Goal: Task Accomplishment & Management: Manage account settings

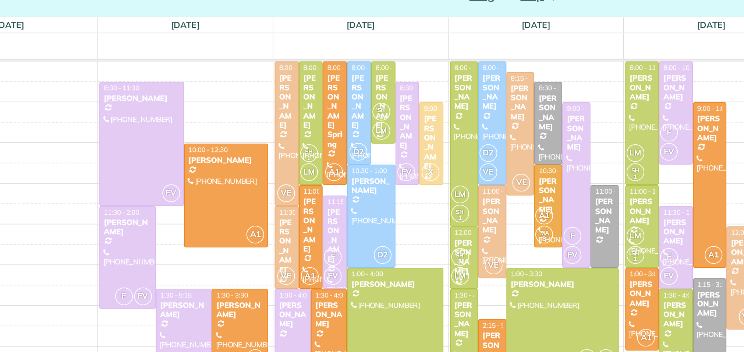
scroll to position [10, 0]
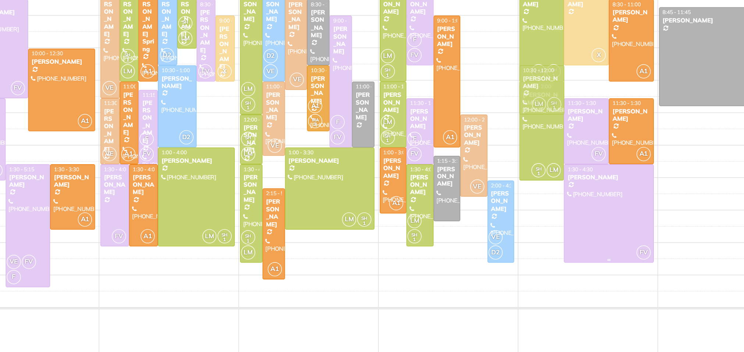
drag, startPoint x: 562, startPoint y: 224, endPoint x: 586, endPoint y: 145, distance: 83.3
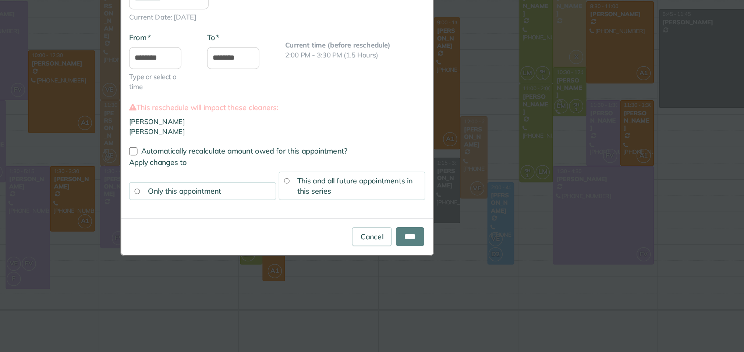
type input "**********"
click at [460, 251] on input "****" at bounding box center [466, 251] width 20 height 13
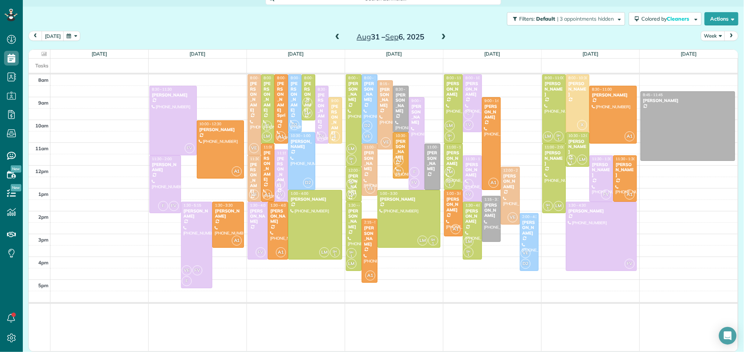
click at [336, 35] on span at bounding box center [337, 37] width 8 height 7
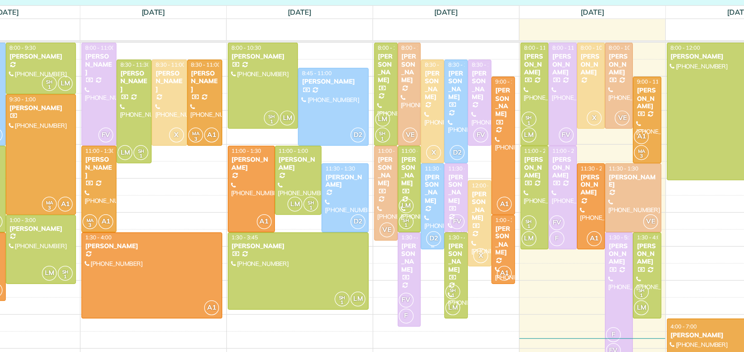
click at [486, 181] on div at bounding box center [483, 184] width 15 height 57
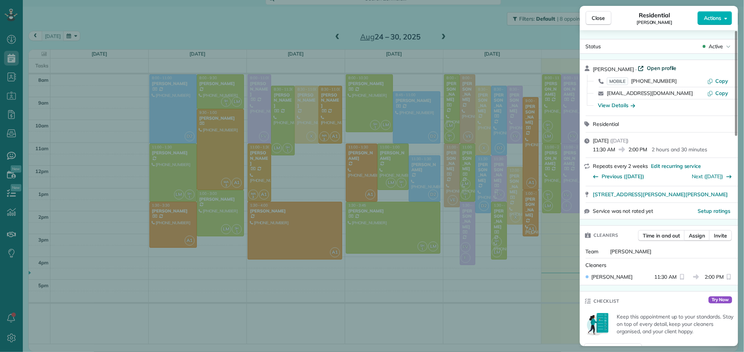
click at [648, 71] on span "Open profile" at bounding box center [662, 67] width 30 height 7
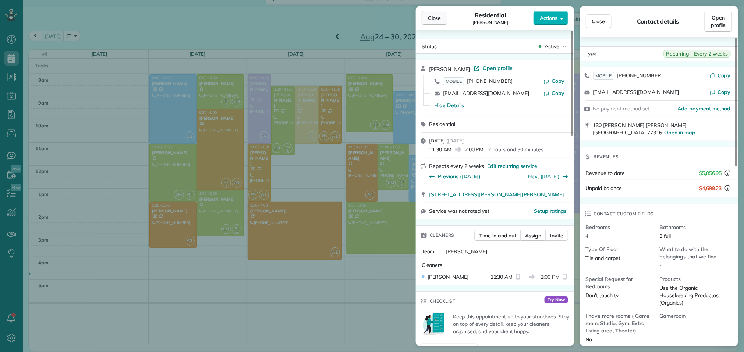
click at [438, 22] on button "Close" at bounding box center [435, 18] width 26 height 14
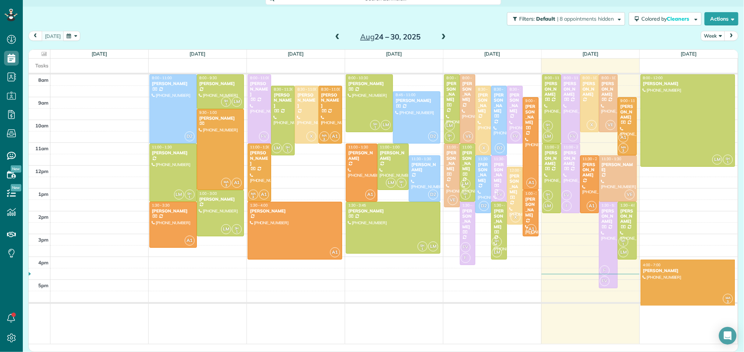
click at [443, 36] on span at bounding box center [444, 37] width 8 height 7
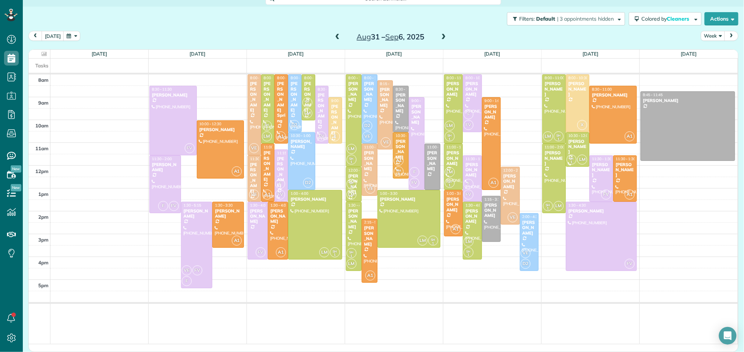
click at [443, 36] on span at bounding box center [444, 37] width 8 height 7
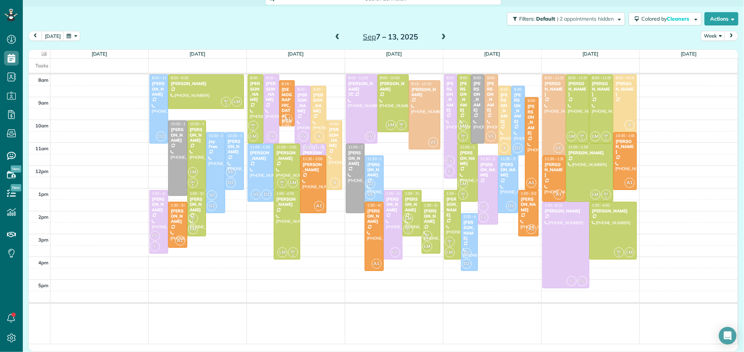
click at [443, 36] on span at bounding box center [444, 37] width 8 height 7
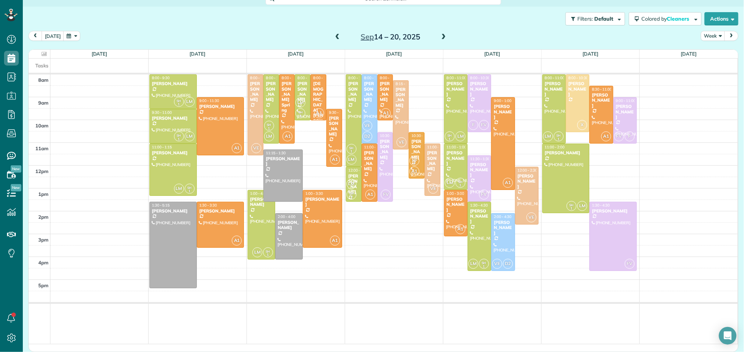
click at [443, 36] on span at bounding box center [444, 37] width 8 height 7
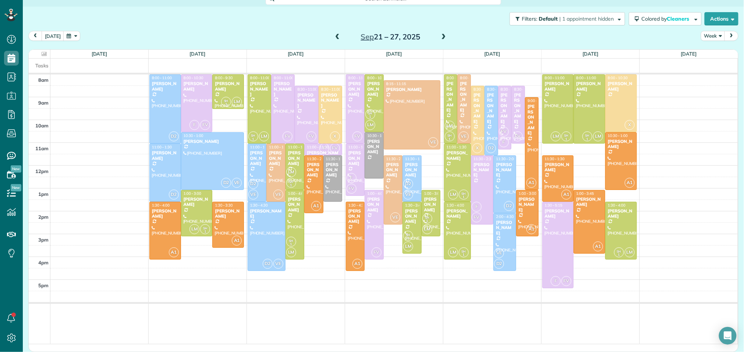
click at [336, 36] on span at bounding box center [337, 37] width 8 height 7
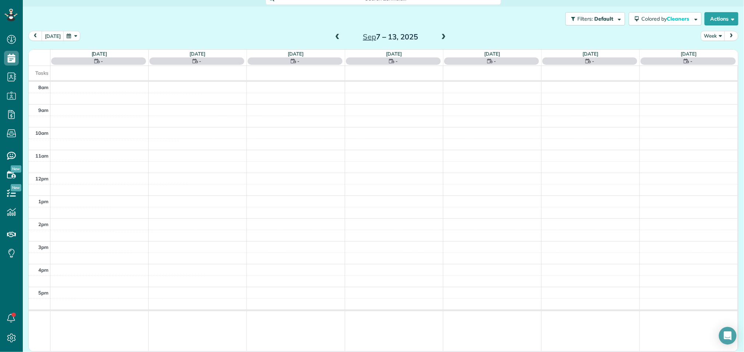
click at [336, 36] on span at bounding box center [337, 37] width 8 height 7
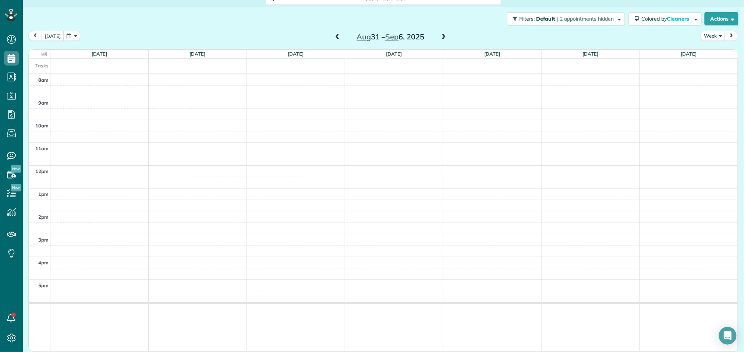
click at [338, 34] on span at bounding box center [337, 37] width 8 height 7
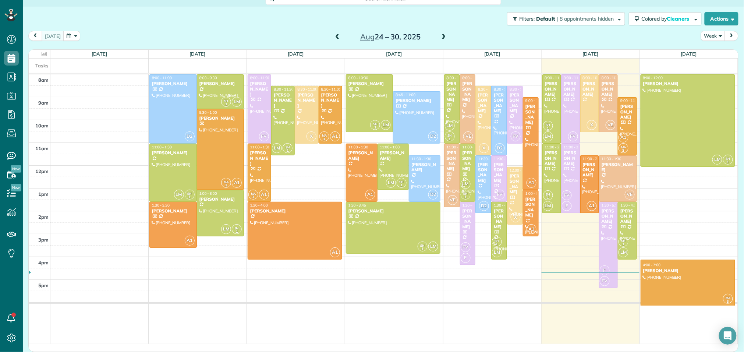
click at [444, 35] on span at bounding box center [444, 37] width 8 height 7
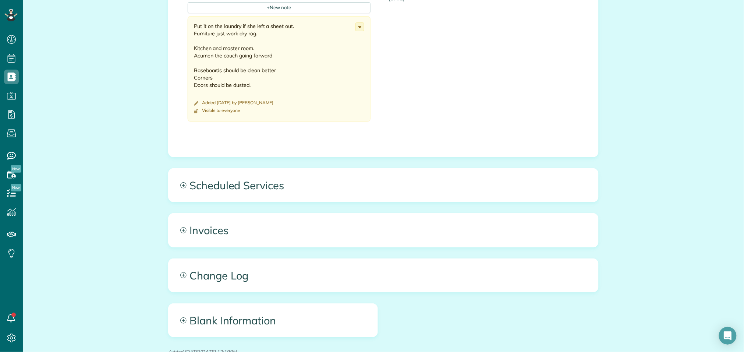
scroll to position [530, 0]
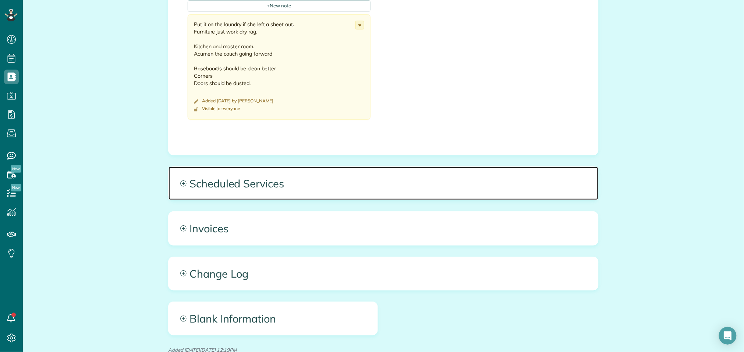
click at [278, 176] on span "Scheduled Services" at bounding box center [384, 183] width 430 height 33
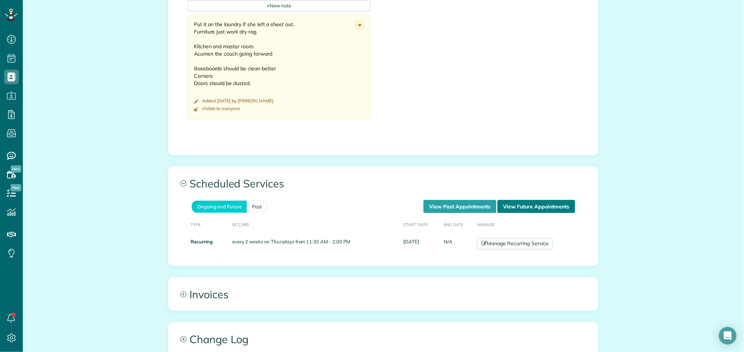
click at [563, 208] on link "View Future Appointments" at bounding box center [537, 206] width 78 height 13
